Goal: Book appointment/travel/reservation

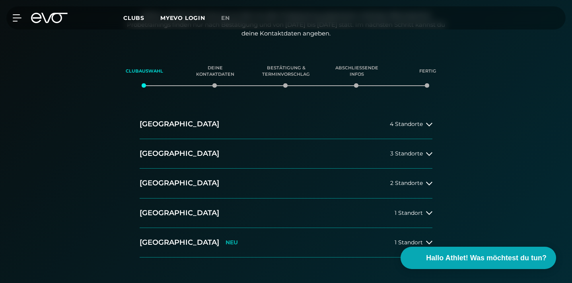
scroll to position [152, 0]
click at [429, 156] on button "[GEOGRAPHIC_DATA] 3 Standorte" at bounding box center [286, 153] width 293 height 29
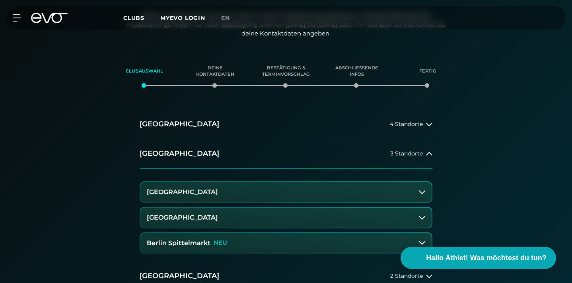
click at [257, 212] on button "[GEOGRAPHIC_DATA]" at bounding box center [285, 217] width 291 height 20
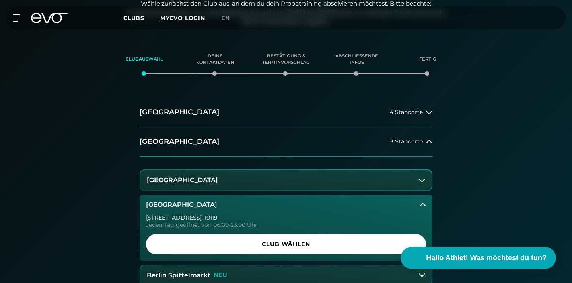
scroll to position [170, 0]
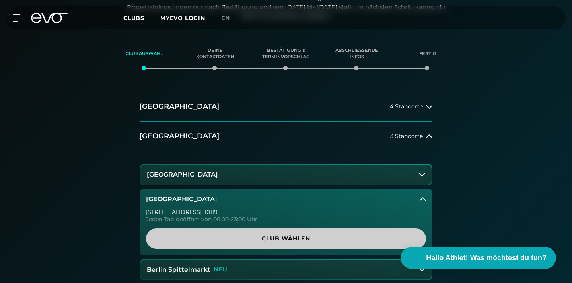
click at [262, 239] on span "Club wählen" at bounding box center [286, 238] width 261 height 8
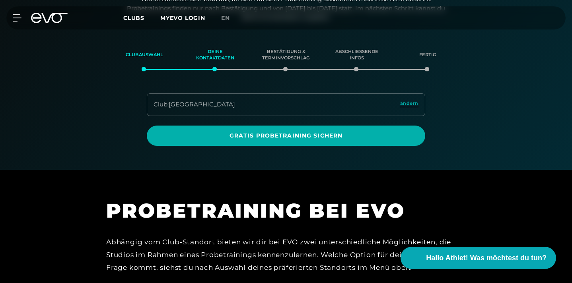
scroll to position [168, 0]
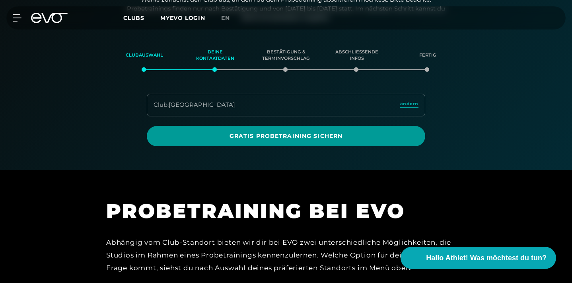
click at [261, 139] on span "Gratis Probetraining sichern" at bounding box center [286, 136] width 279 height 20
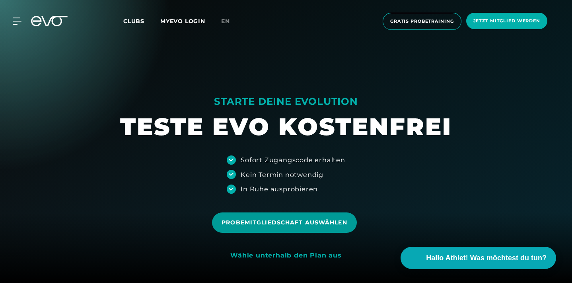
click at [291, 224] on span "Probemitgliedschaft auswählen" at bounding box center [284, 222] width 125 height 8
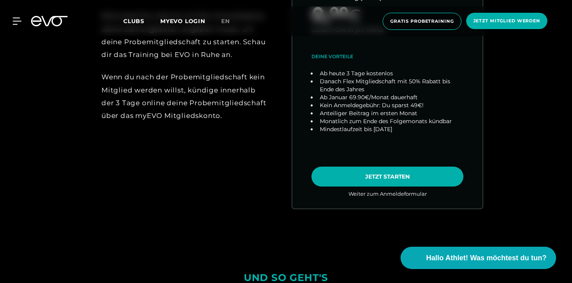
scroll to position [457, 0]
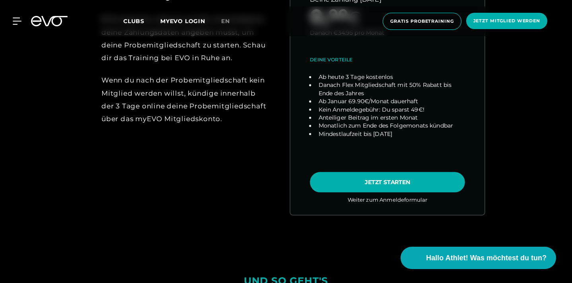
click at [361, 183] on link "choose plan" at bounding box center [388, 57] width 194 height 313
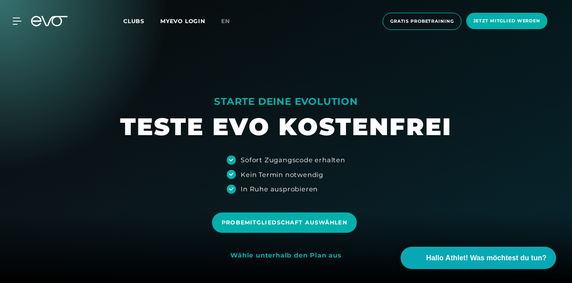
scroll to position [0, 0]
click at [44, 22] on icon at bounding box center [54, 21] width 26 height 10
